Goal: Information Seeking & Learning: Learn about a topic

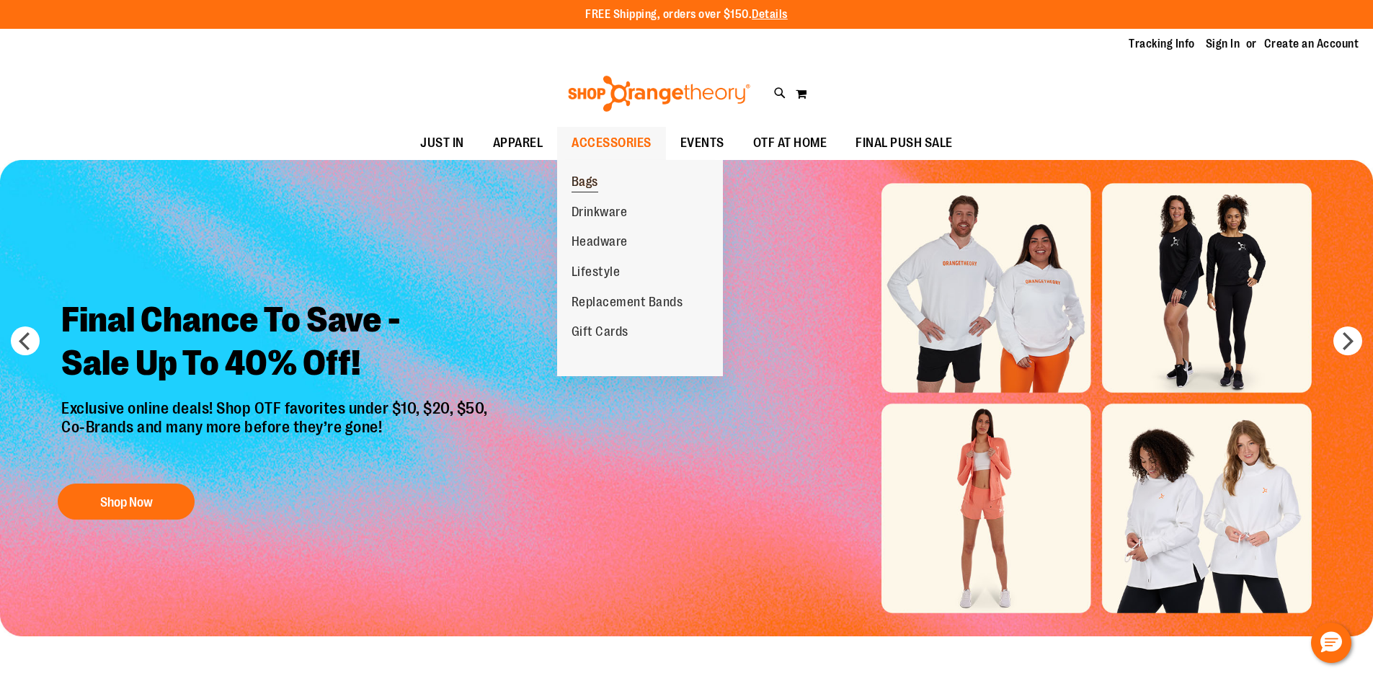
click at [584, 189] on span "Bags" at bounding box center [585, 183] width 27 height 18
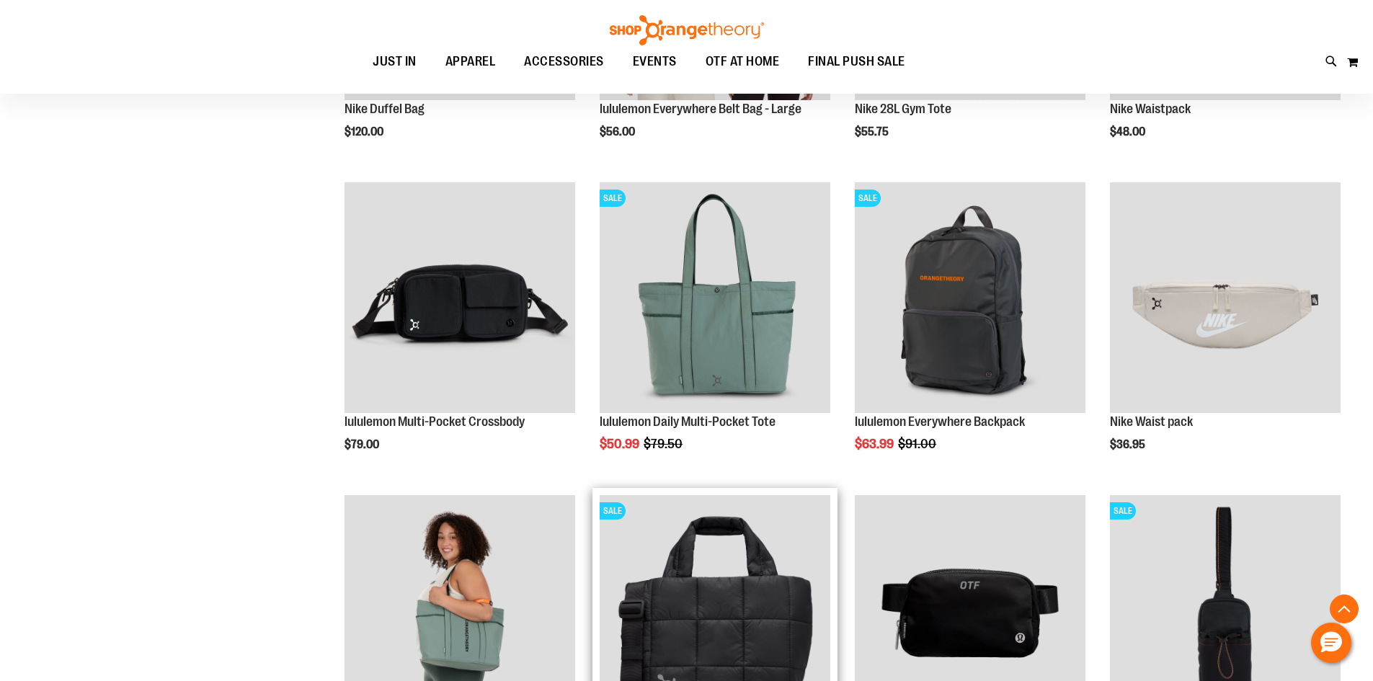
scroll to position [432, 0]
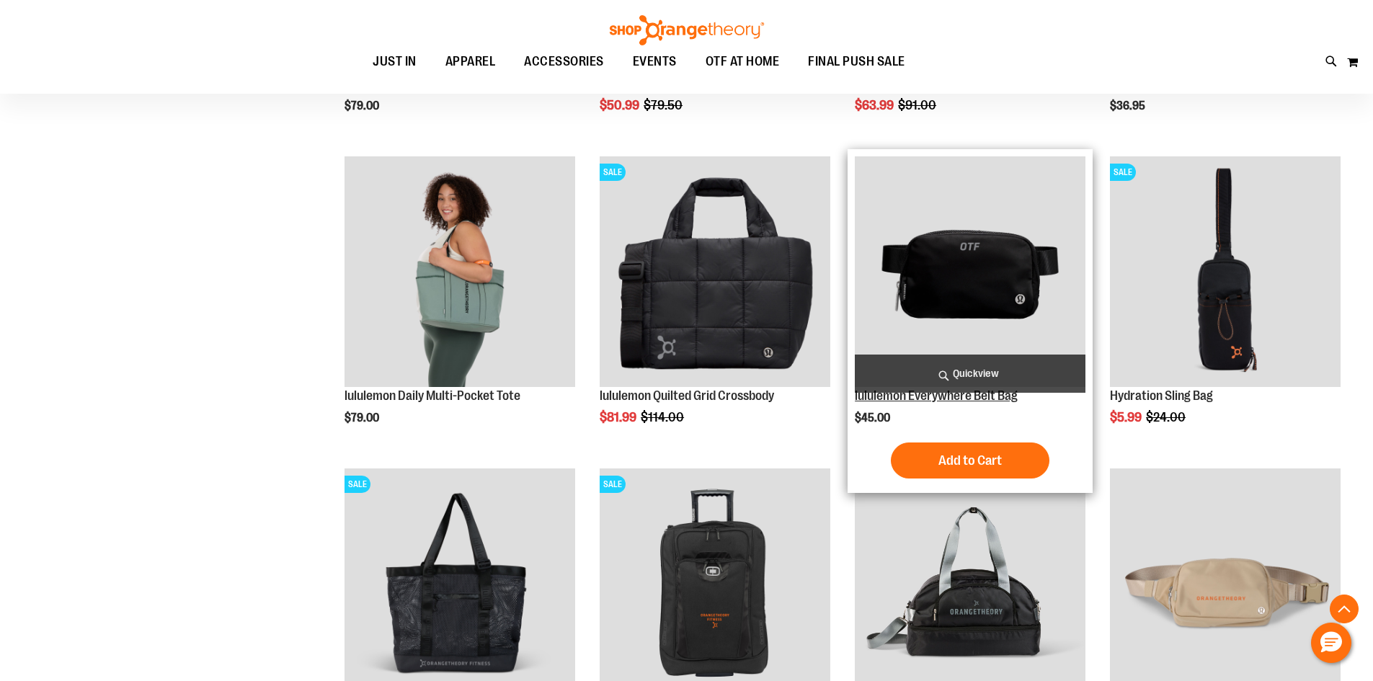
scroll to position [1008, 0]
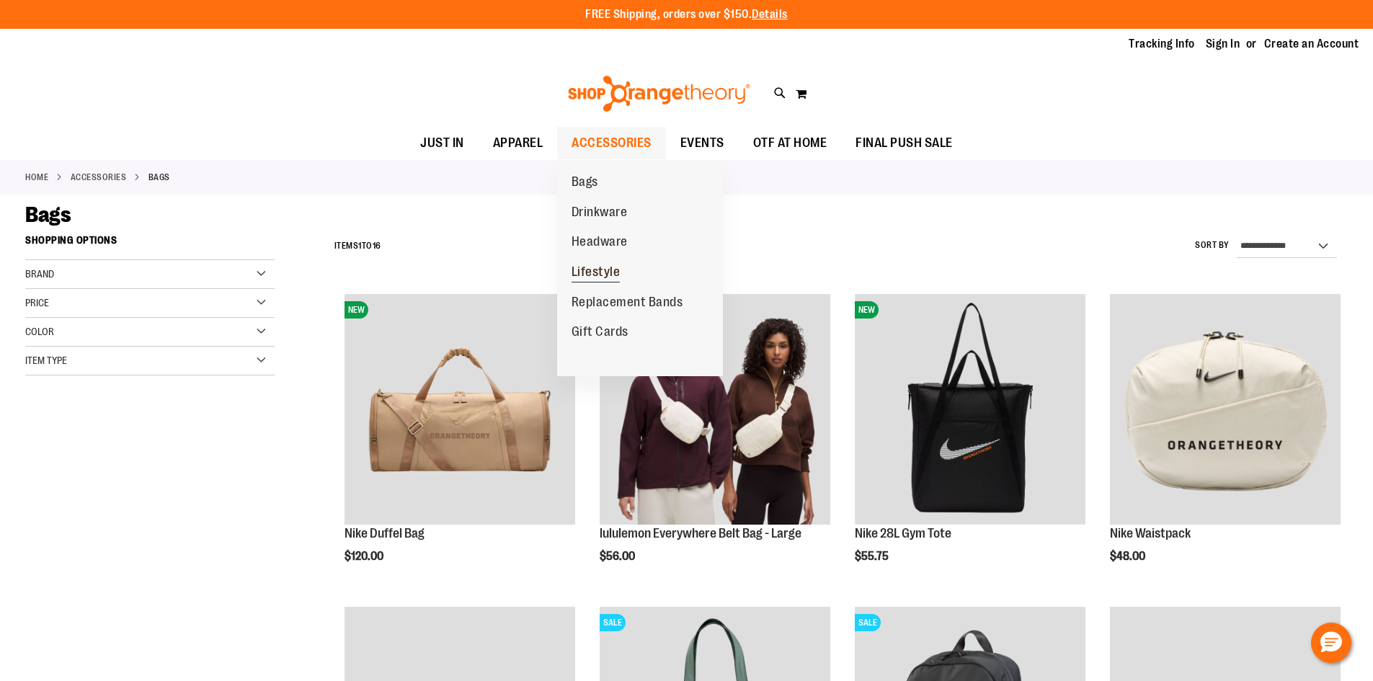
drag, startPoint x: 626, startPoint y: 257, endPoint x: 626, endPoint y: 264, distance: 7.2
click at [626, 261] on link "Lifestyle" at bounding box center [596, 272] width 78 height 30
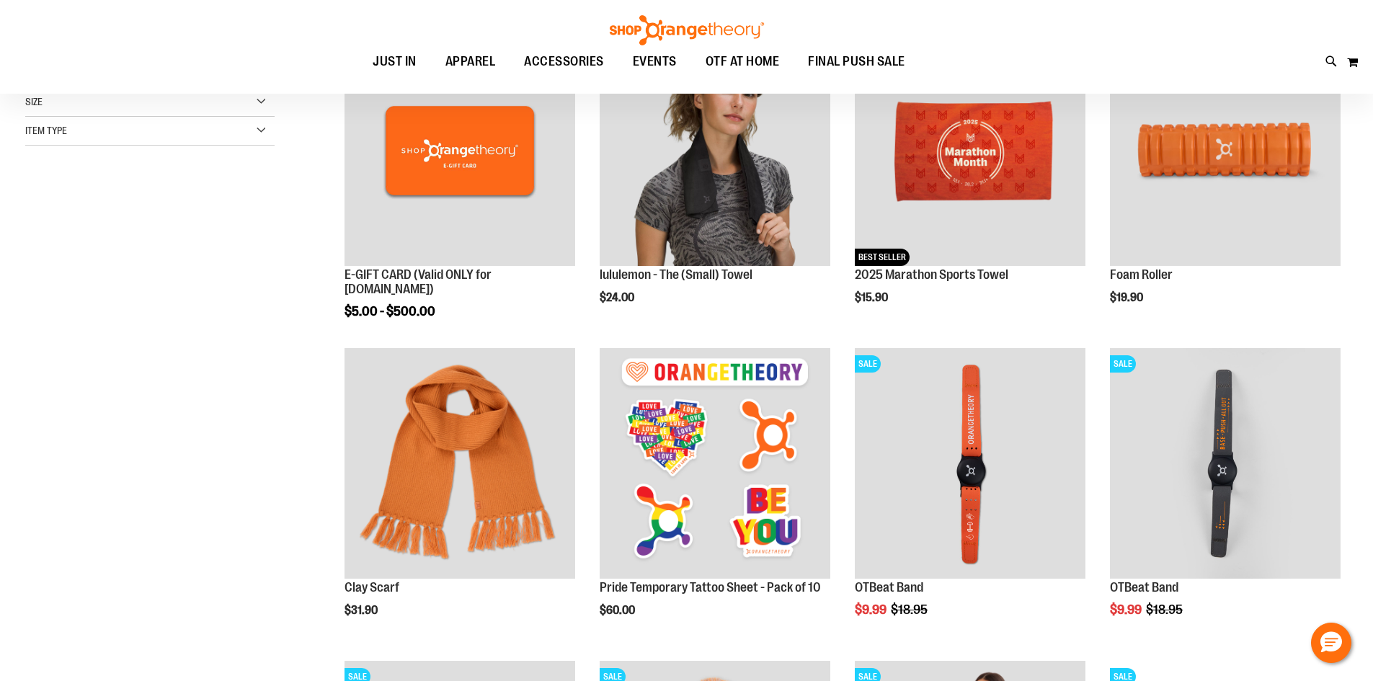
scroll to position [288, 0]
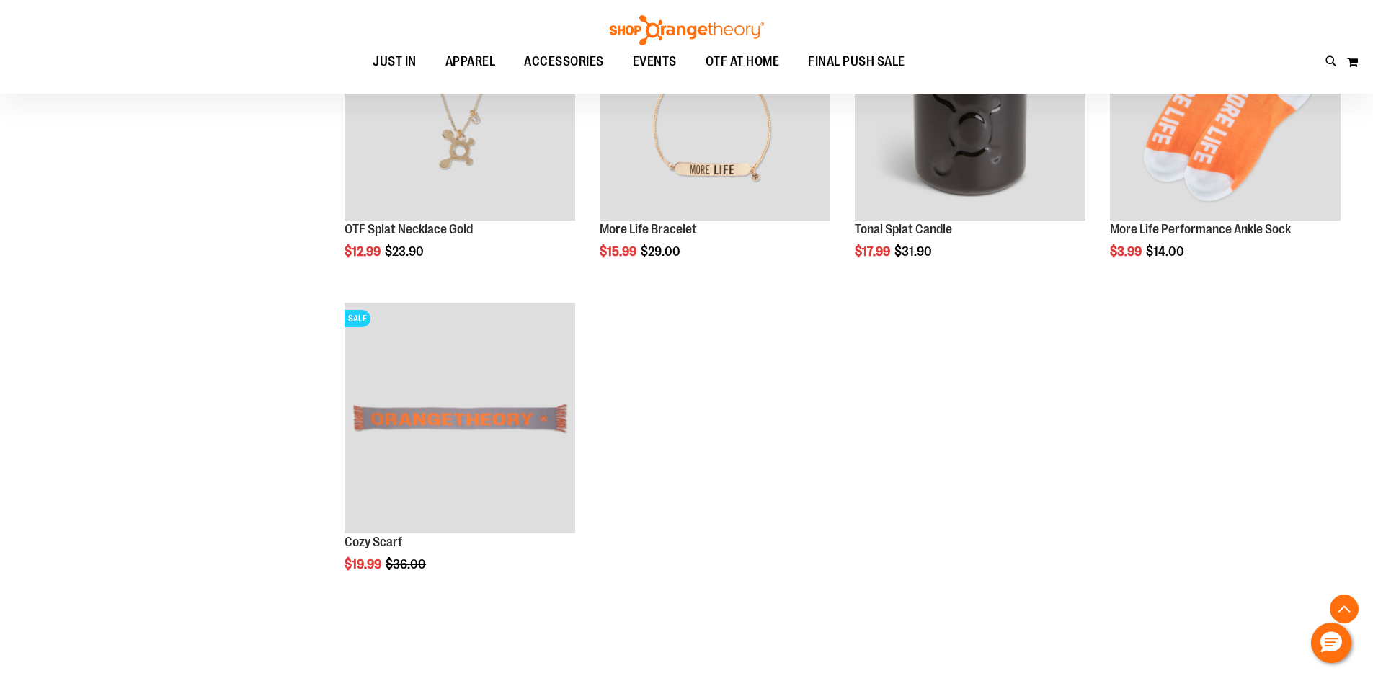
scroll to position [1297, 0]
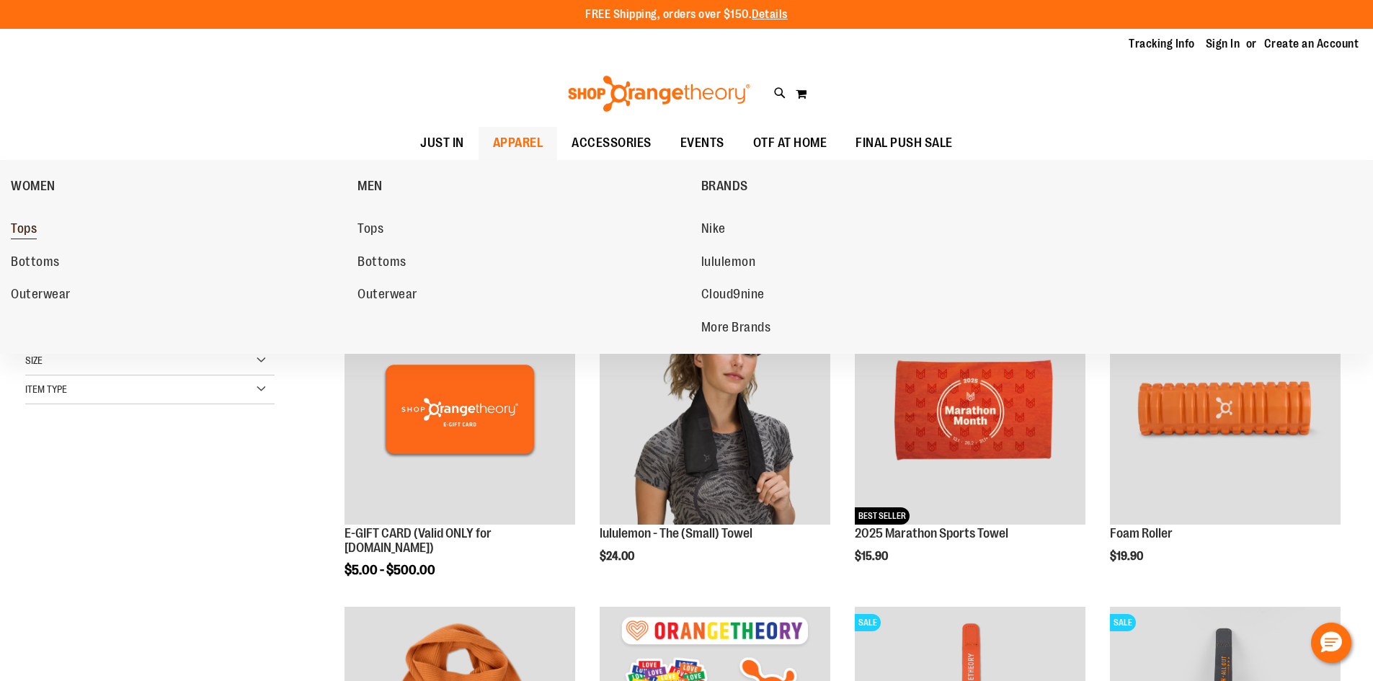
click at [14, 234] on span "Tops" at bounding box center [24, 230] width 26 height 18
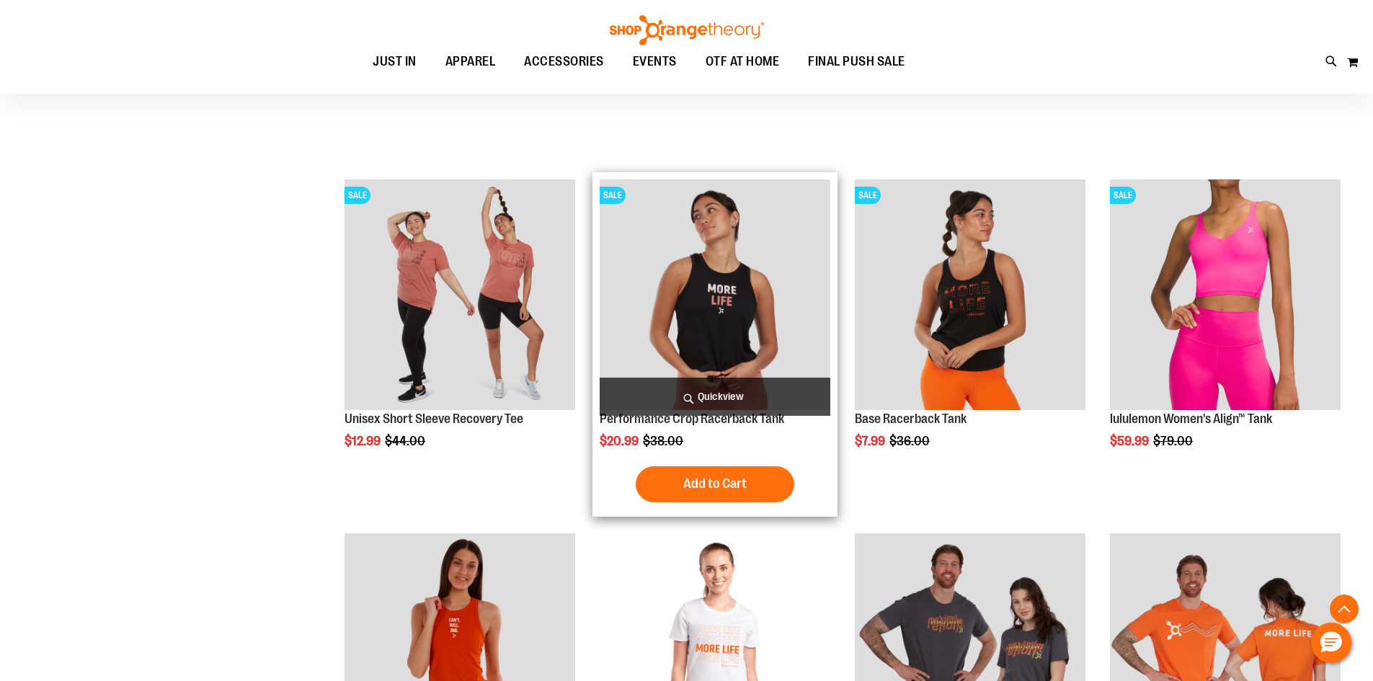
scroll to position [611, 0]
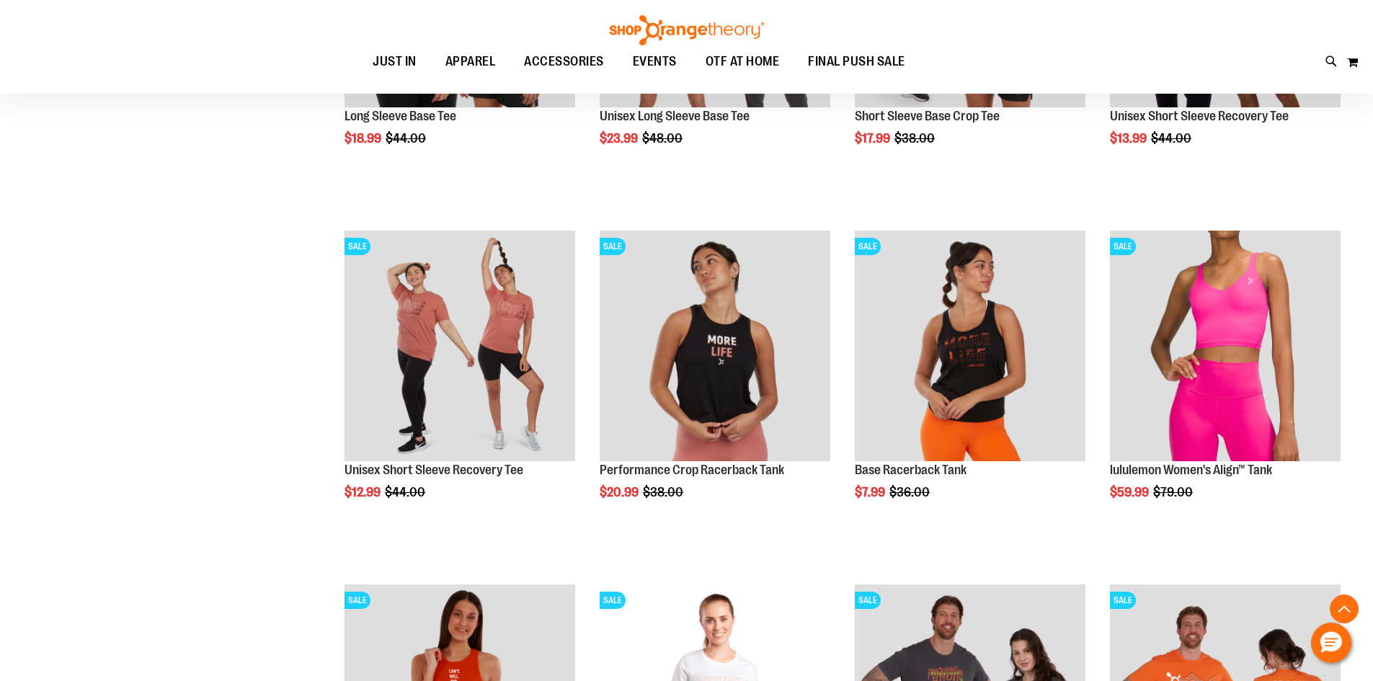
click at [226, 471] on div "**********" at bounding box center [686, 590] width 1323 height 2269
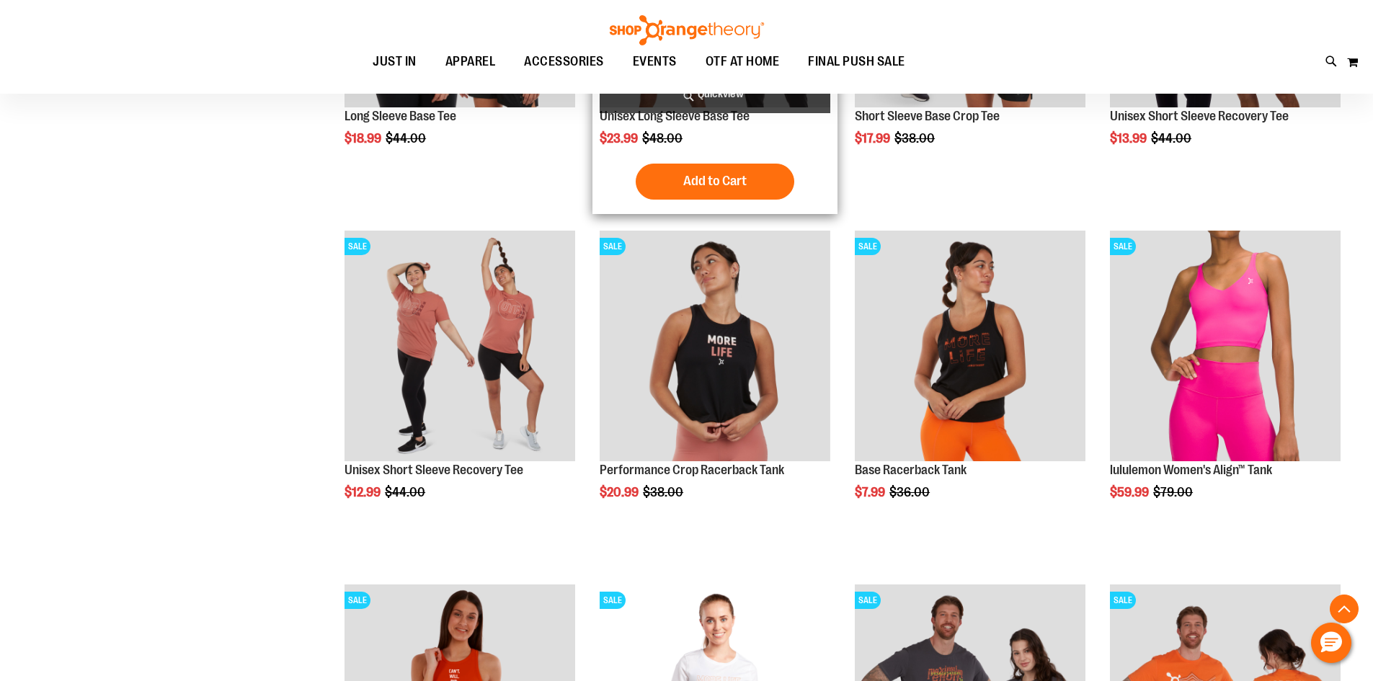
scroll to position [9, 0]
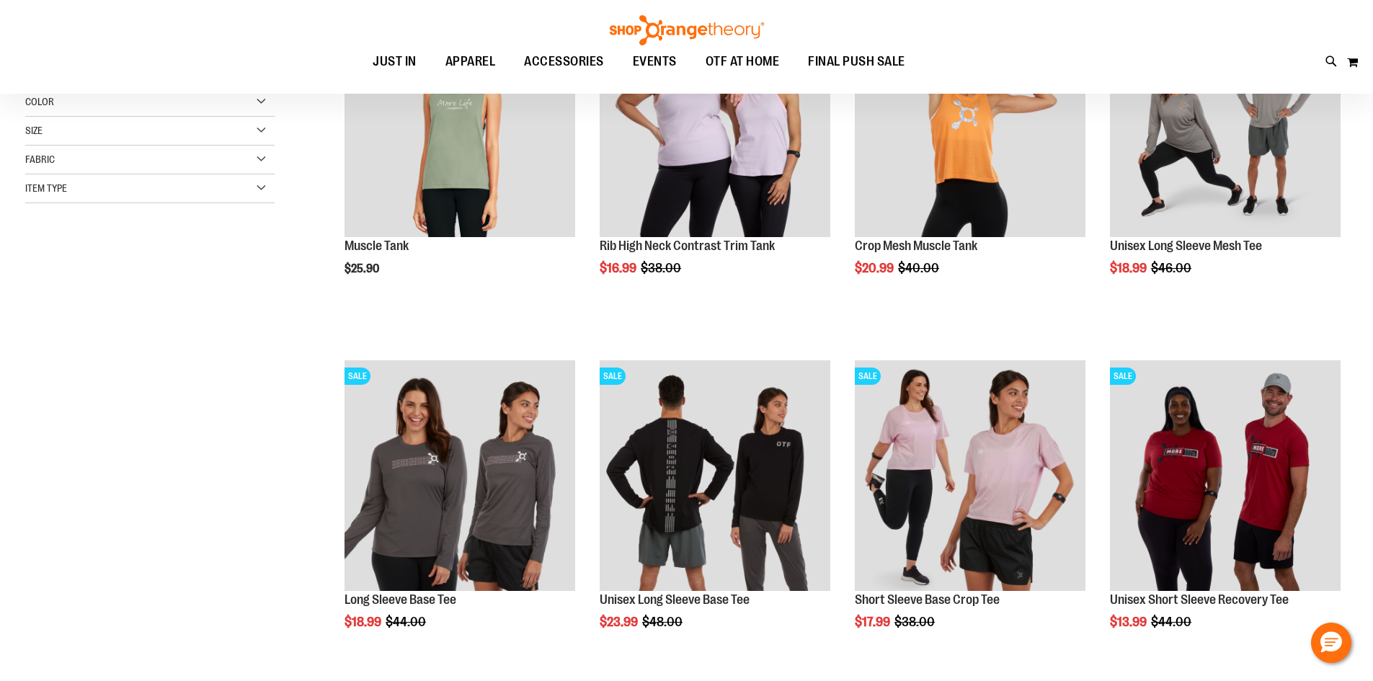
scroll to position [360, 0]
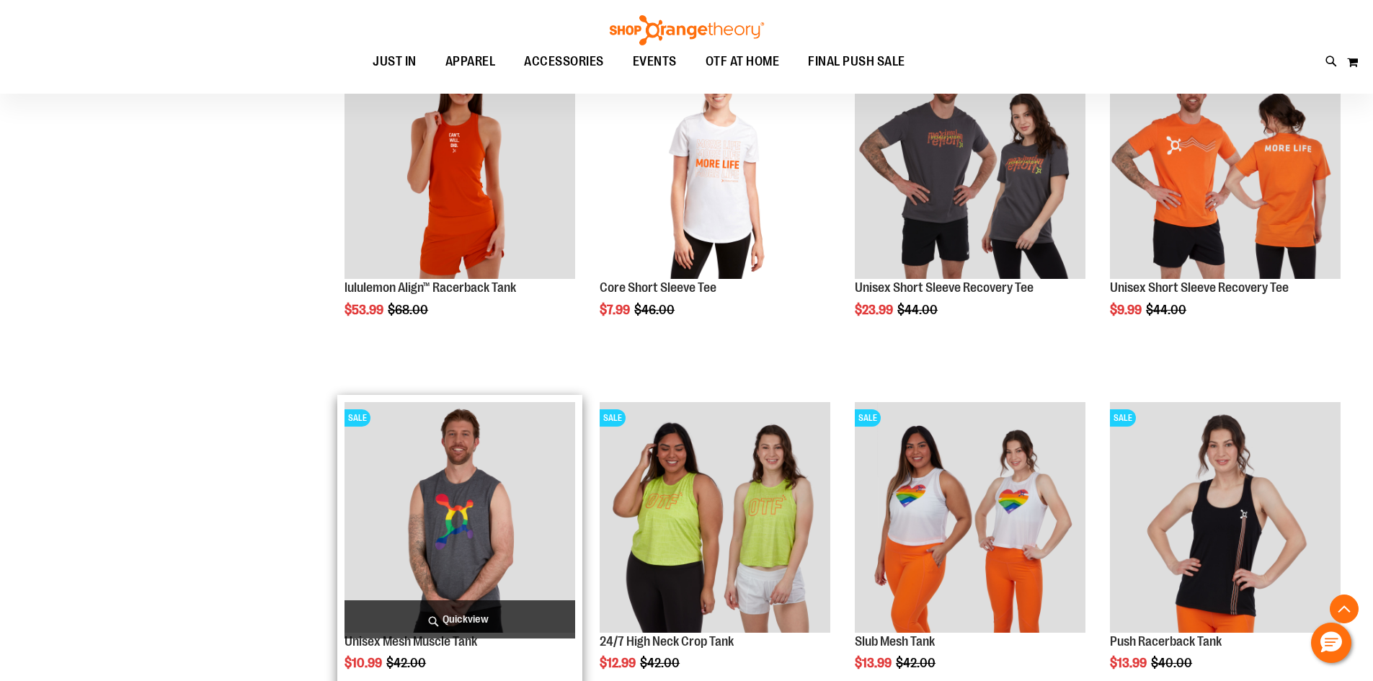
scroll to position [1153, 0]
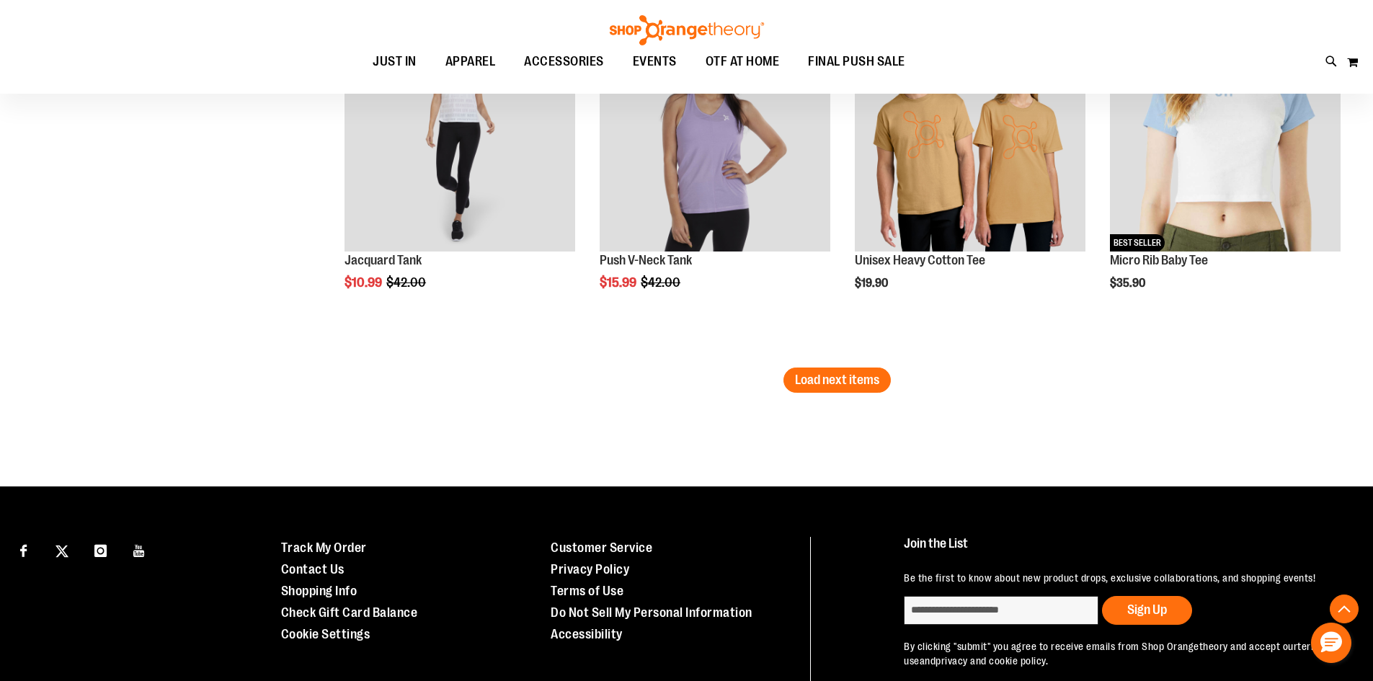
scroll to position [3033, 0]
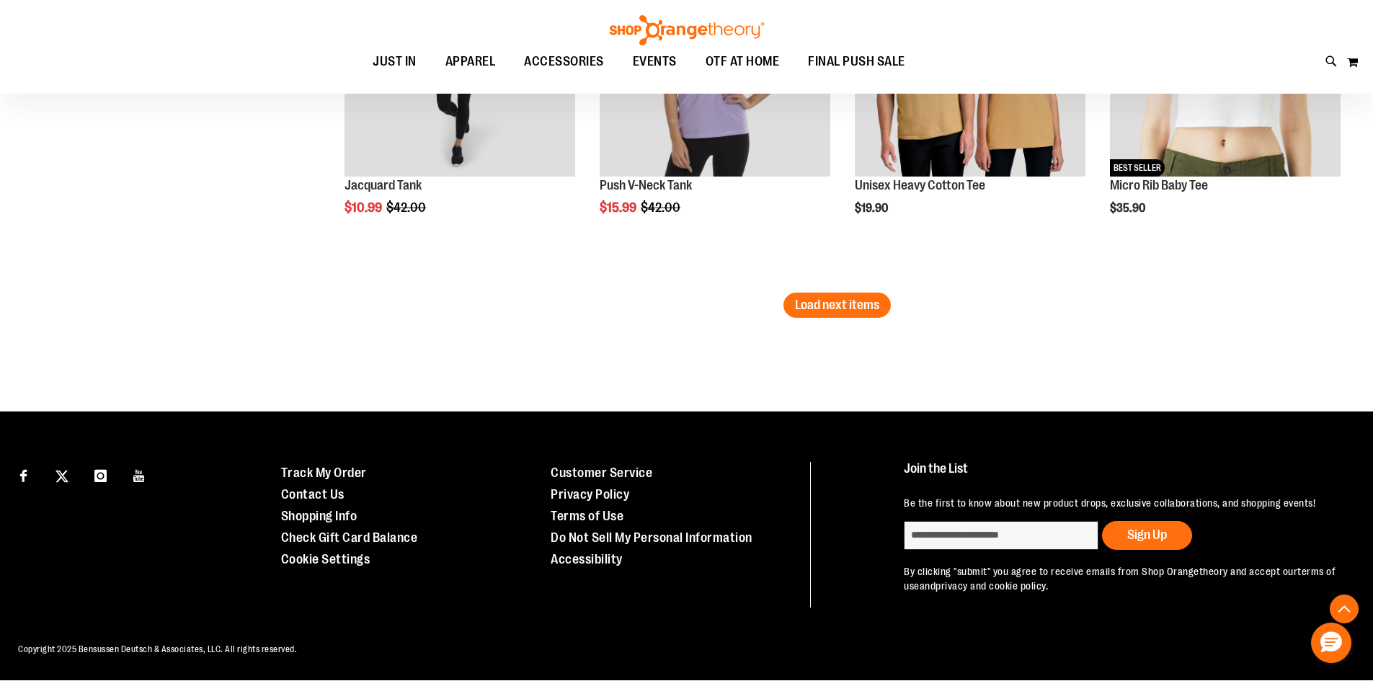
drag, startPoint x: 815, startPoint y: 281, endPoint x: 823, endPoint y: 282, distance: 8.7
click at [815, 293] on button "Load next items" at bounding box center [837, 305] width 107 height 25
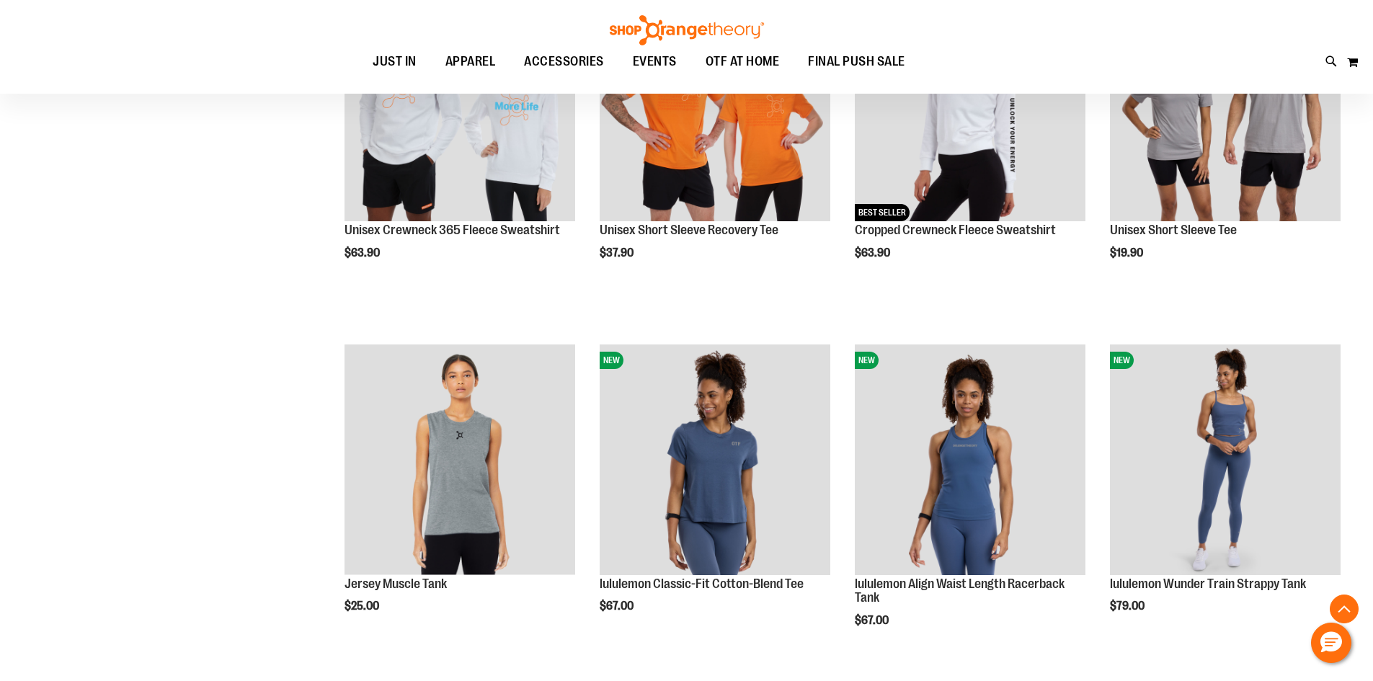
scroll to position [4094, 0]
